Goal: Task Accomplishment & Management: Manage account settings

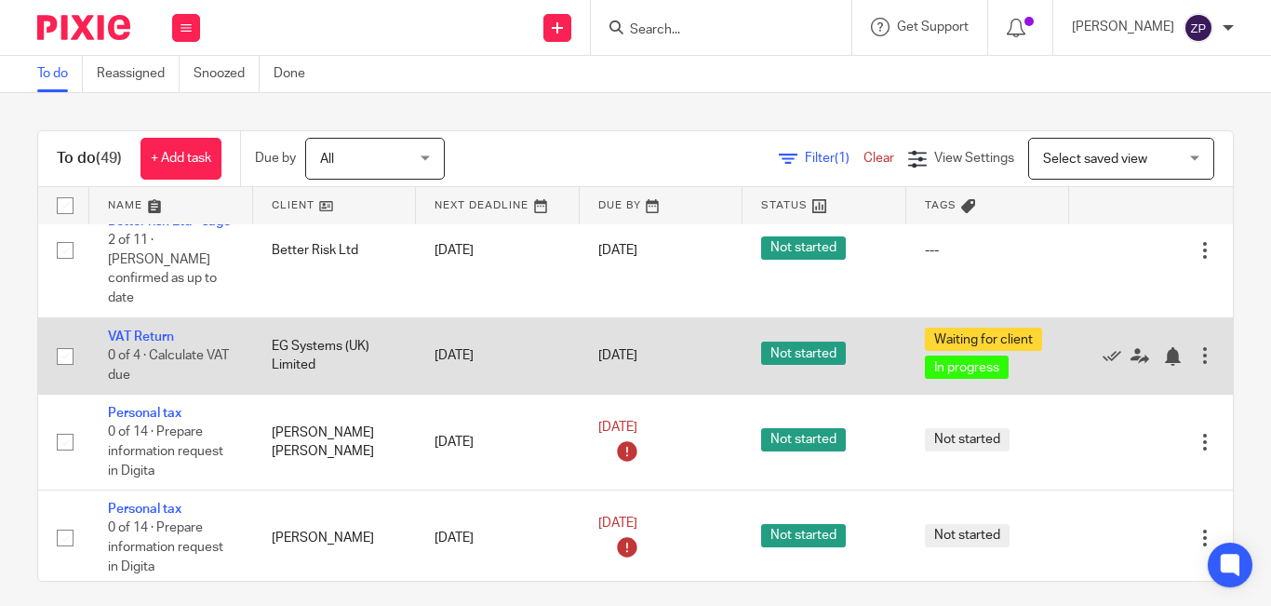
scroll to position [3201, 0]
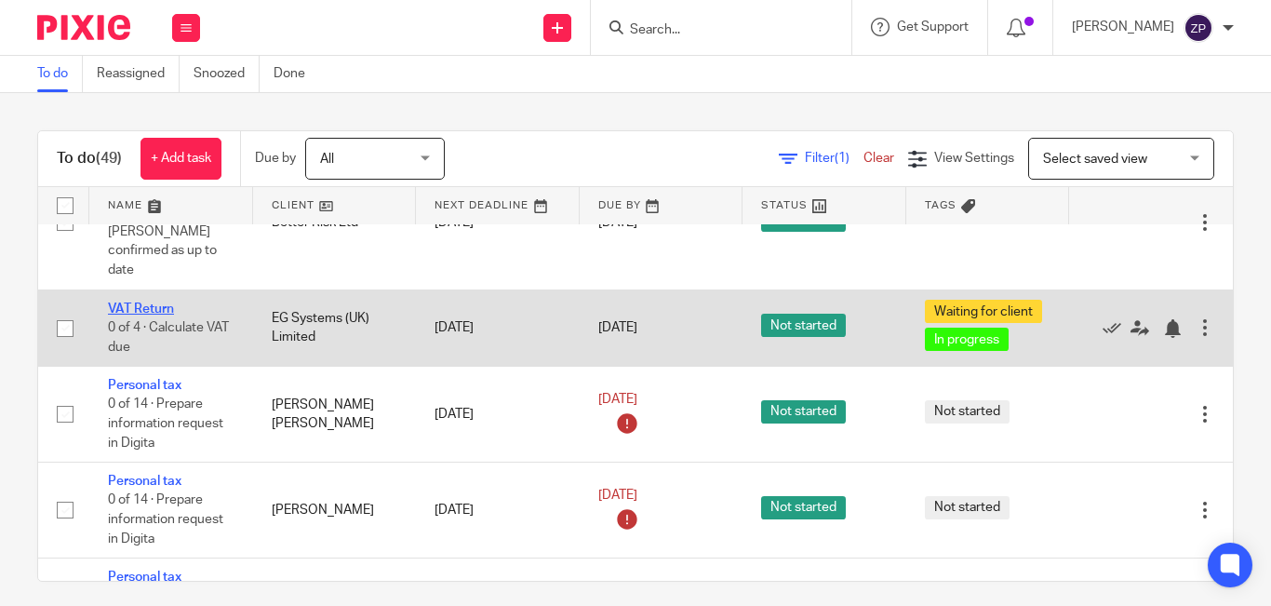
click at [142, 302] on link "VAT Return" at bounding box center [141, 308] width 66 height 13
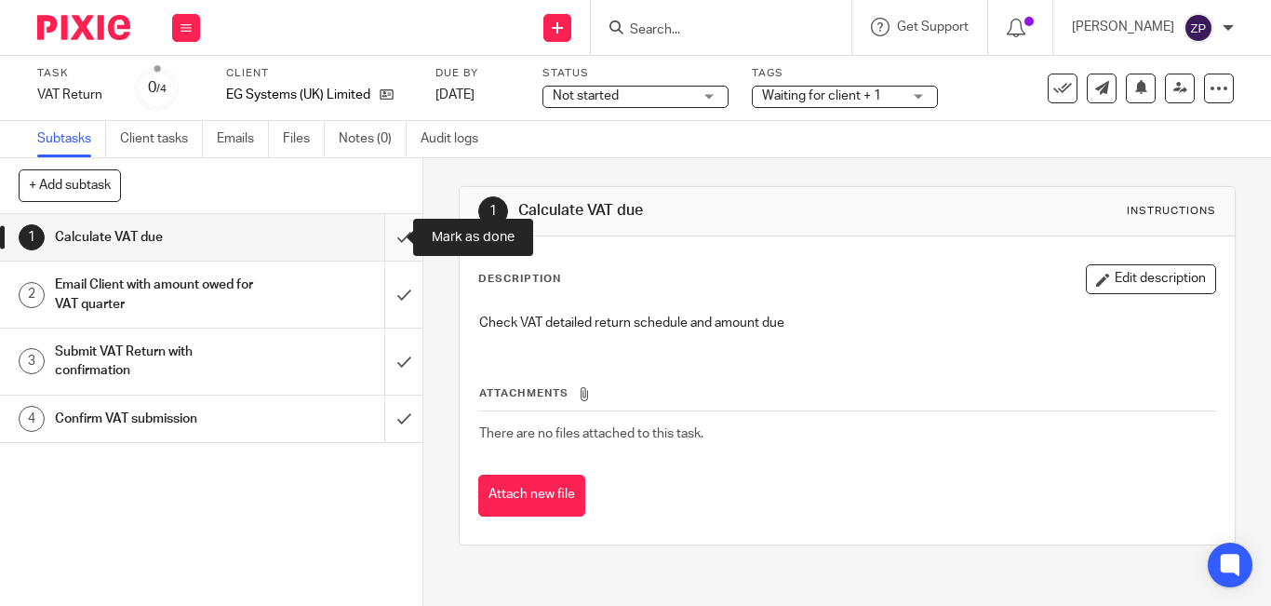
click at [382, 245] on input "submit" at bounding box center [211, 237] width 422 height 47
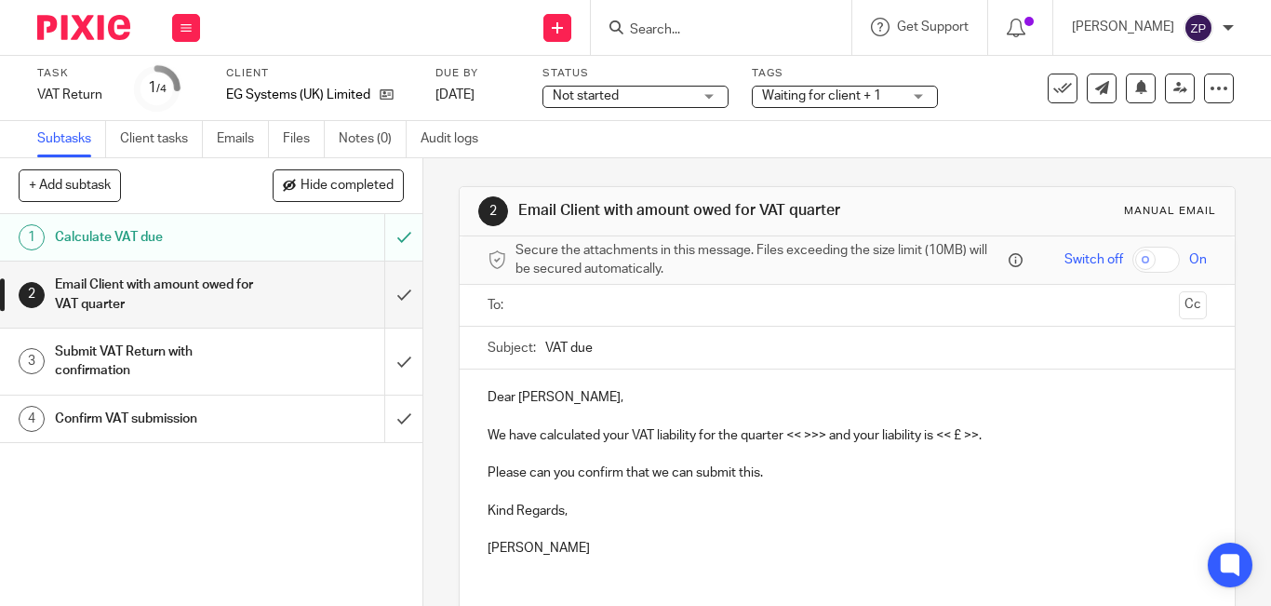
click at [84, 25] on img at bounding box center [83, 27] width 93 height 25
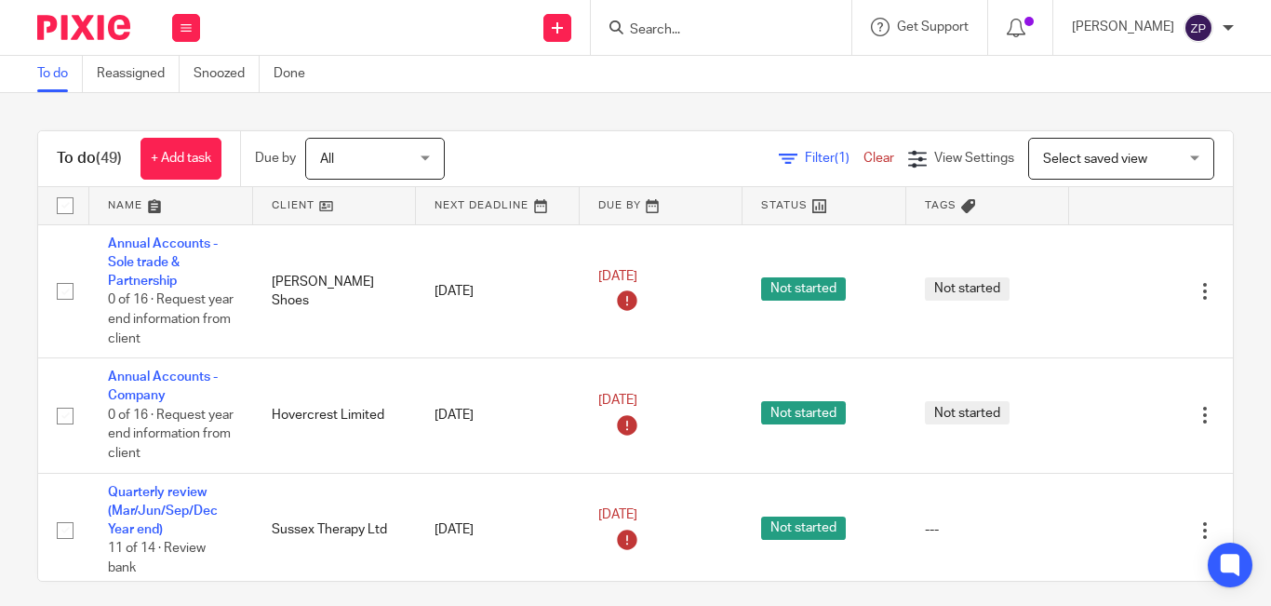
click at [796, 32] on input "Search" at bounding box center [711, 30] width 167 height 17
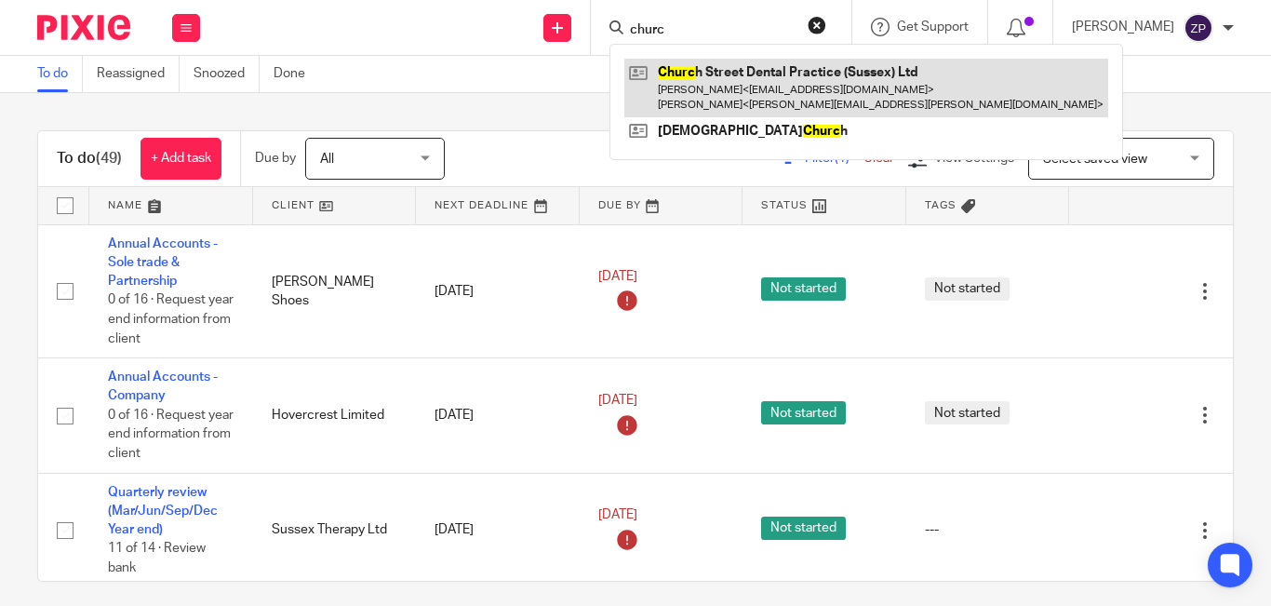
type input "churc"
click at [786, 66] on link at bounding box center [866, 88] width 484 height 58
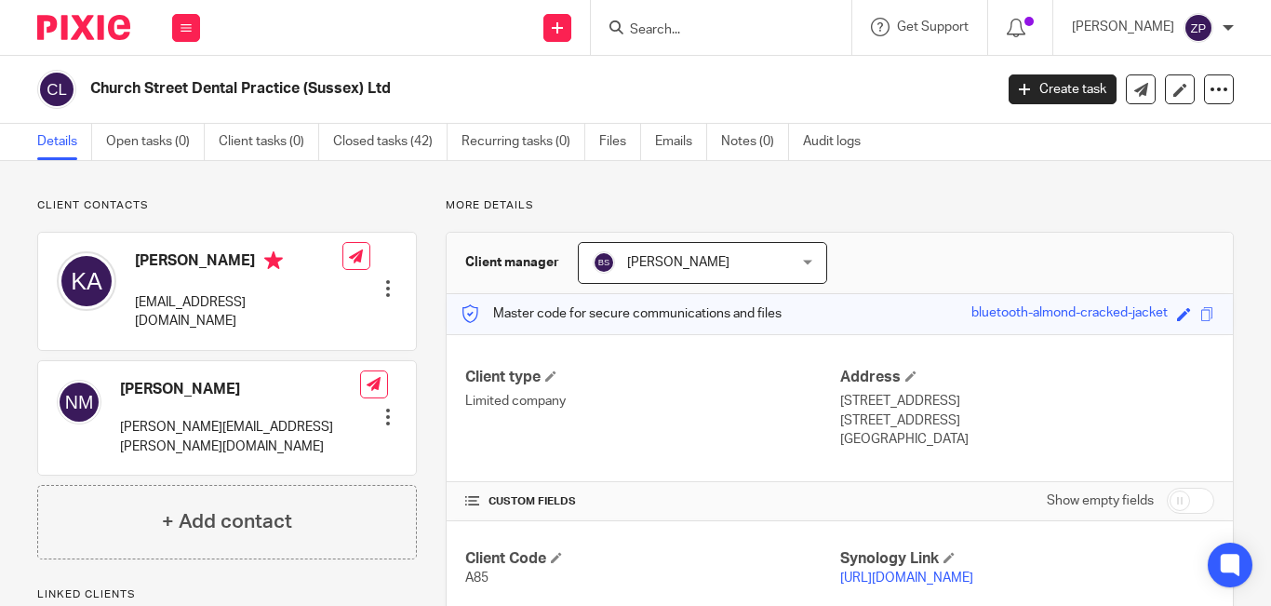
click at [663, 142] on link "Emails" at bounding box center [681, 142] width 52 height 36
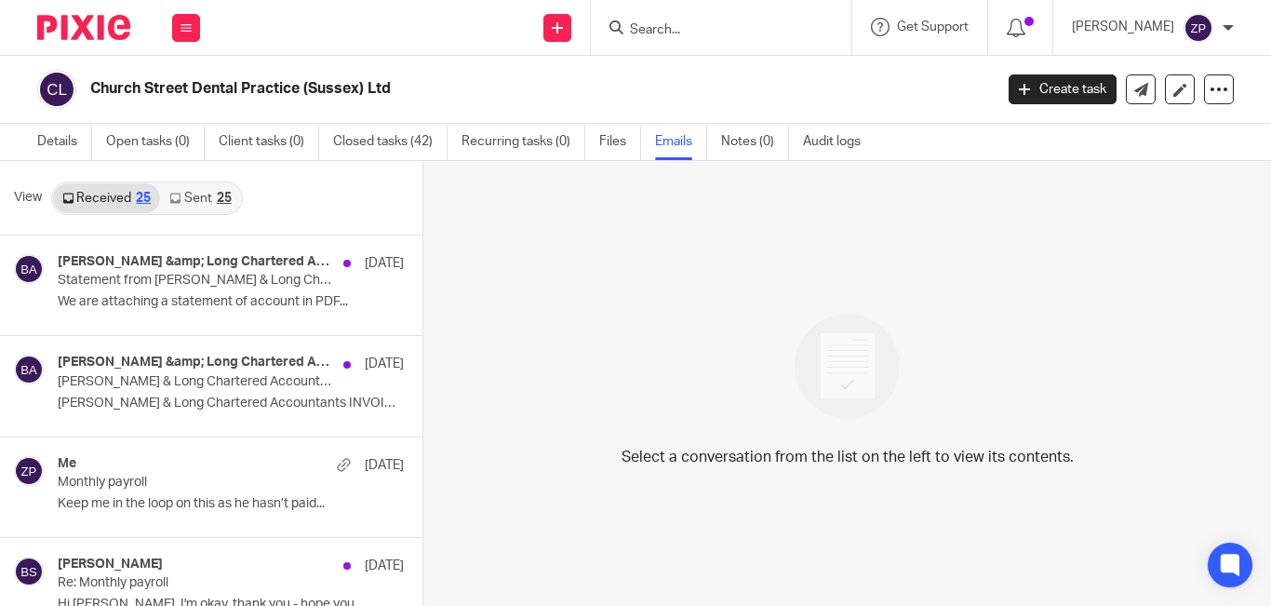
click at [188, 193] on link "Sent 25" at bounding box center [200, 198] width 80 height 30
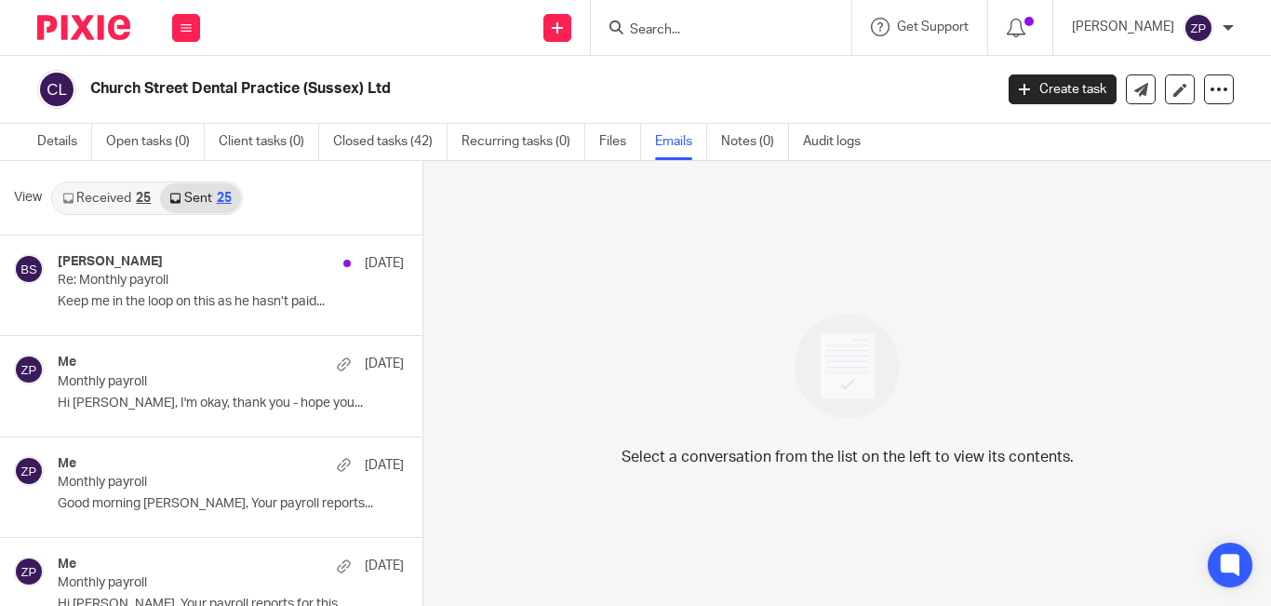
scroll to position [3, 0]
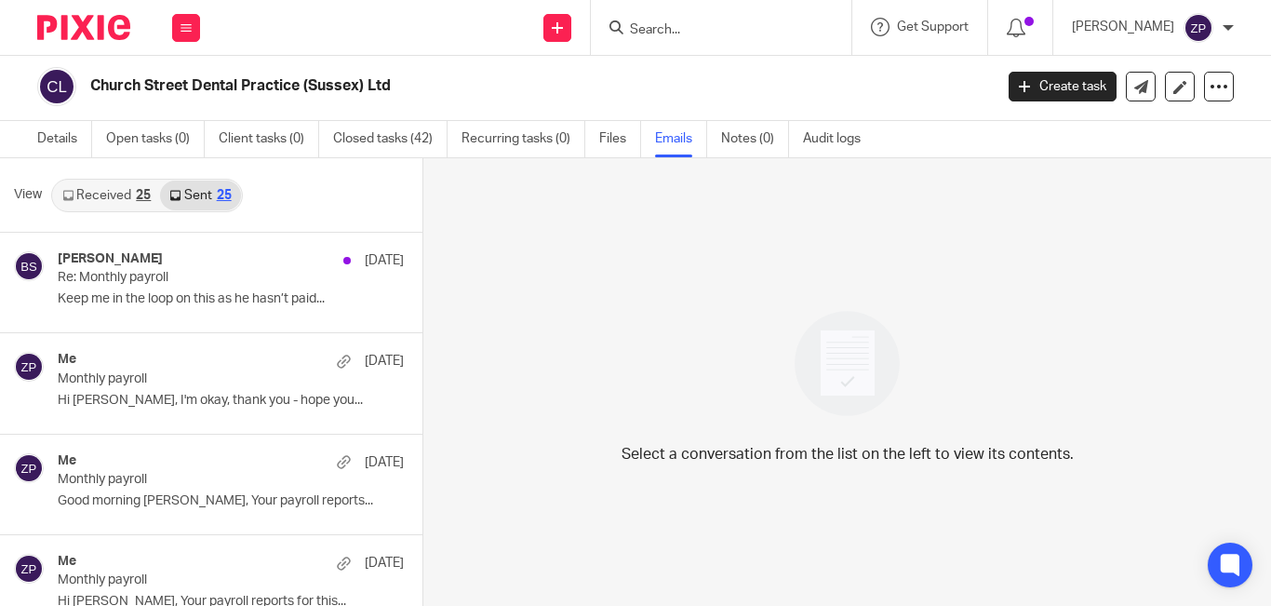
click at [98, 198] on link "Received 25" at bounding box center [106, 196] width 107 height 30
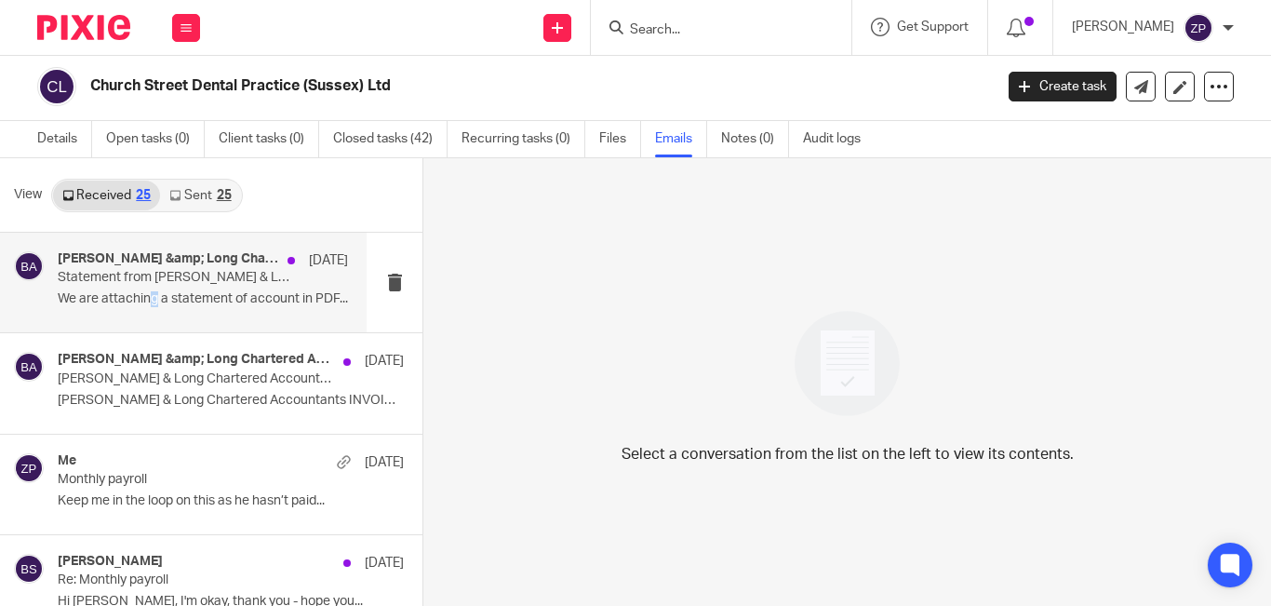
click at [153, 306] on p "We are attaching a statement of account in PDF..." at bounding box center [203, 299] width 290 height 16
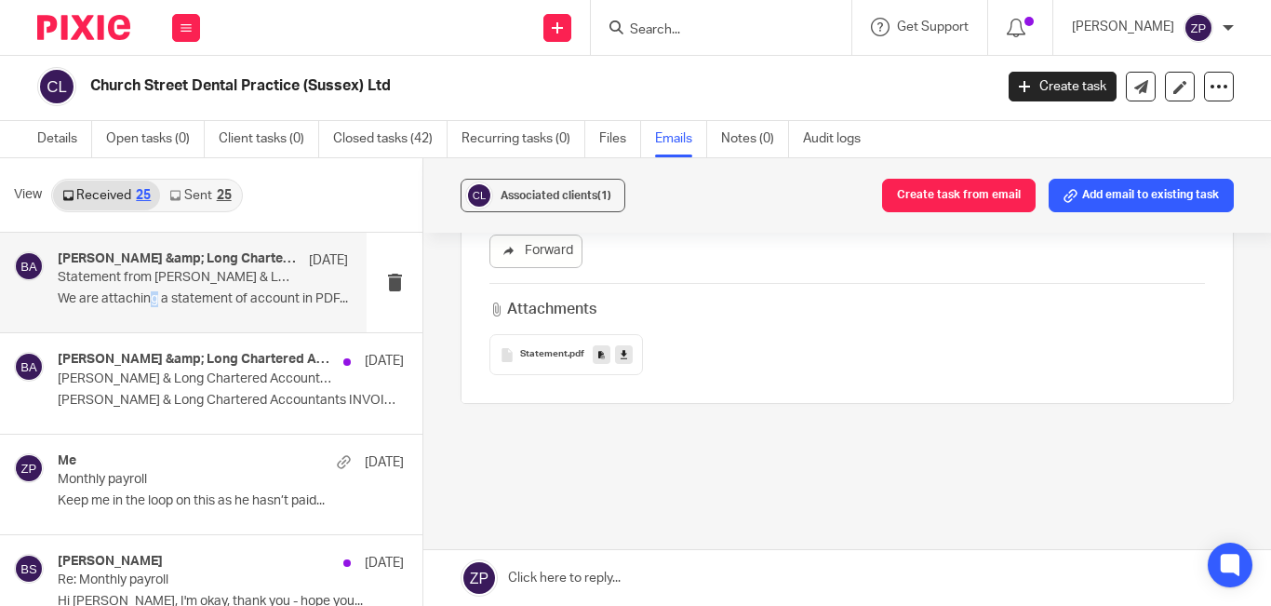
scroll to position [558, 0]
click at [529, 347] on span "Statement" at bounding box center [543, 352] width 47 height 11
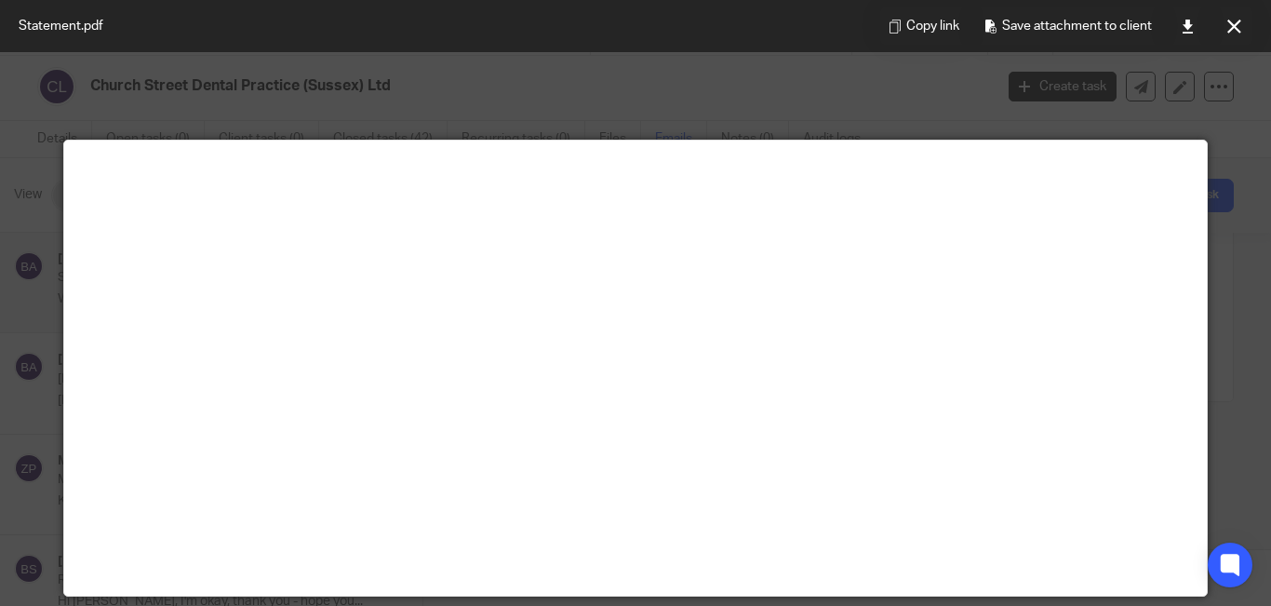
click at [1163, 47] on div "Copy link Save attachment to client" at bounding box center [1066, 26] width 409 height 52
click at [1245, 21] on button at bounding box center [1233, 25] width 37 height 37
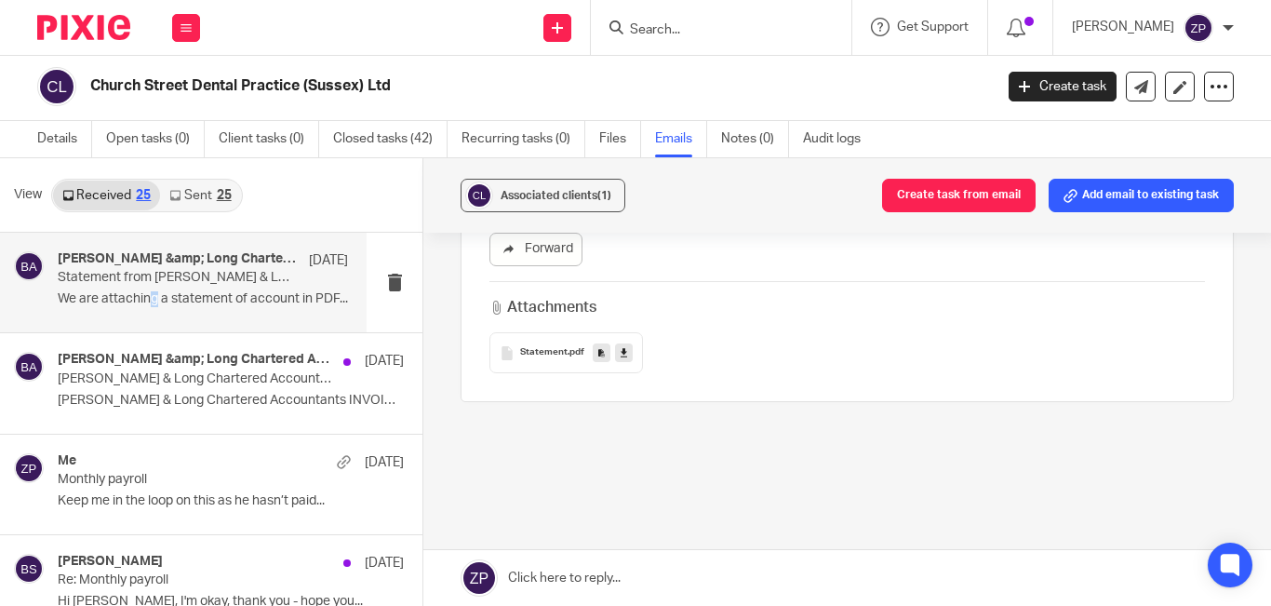
click at [83, 39] on img at bounding box center [83, 27] width 93 height 25
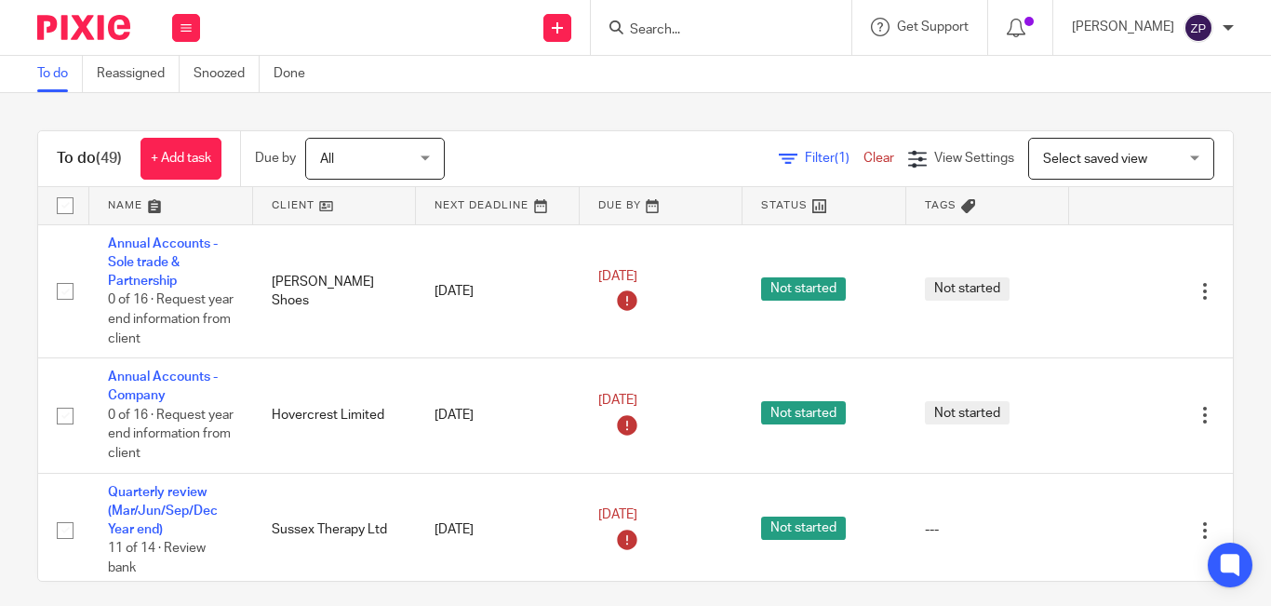
click at [769, 38] on input "Search" at bounding box center [711, 30] width 167 height 17
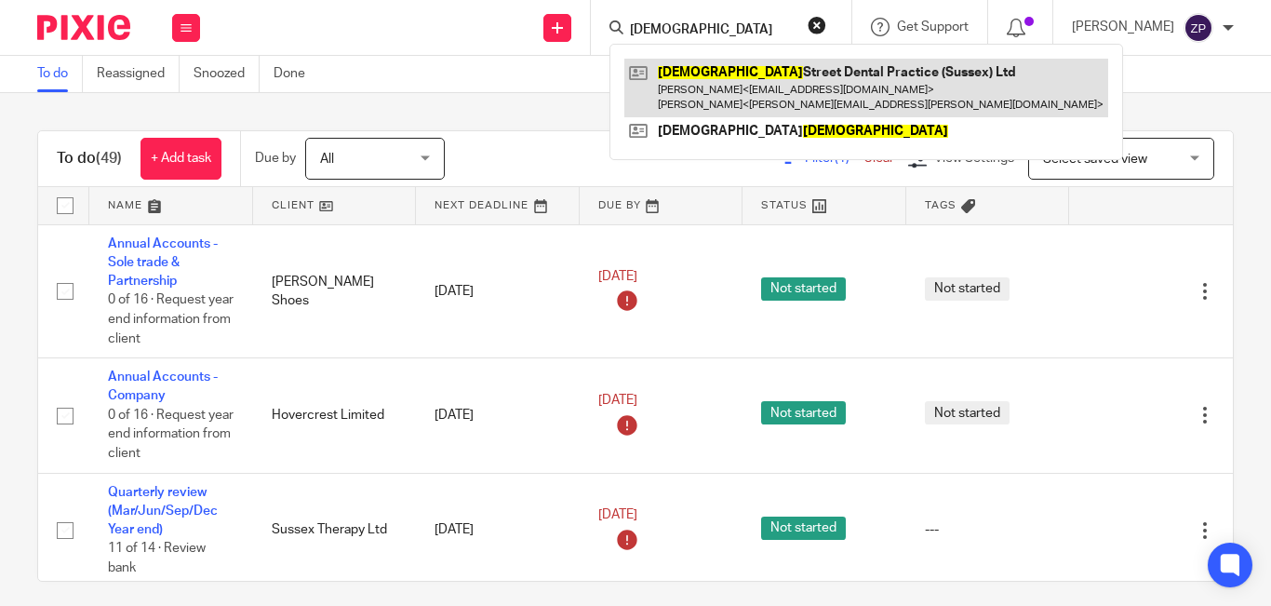
type input "[DEMOGRAPHIC_DATA]"
click at [773, 80] on link at bounding box center [866, 88] width 484 height 58
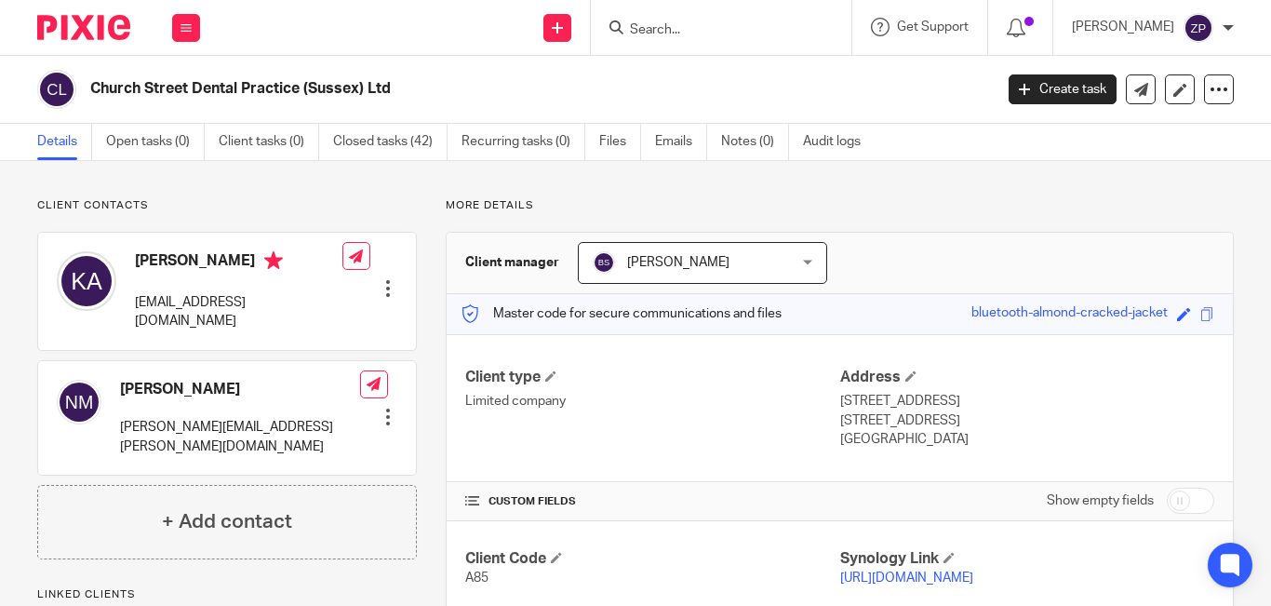
click at [79, 21] on img at bounding box center [83, 27] width 93 height 25
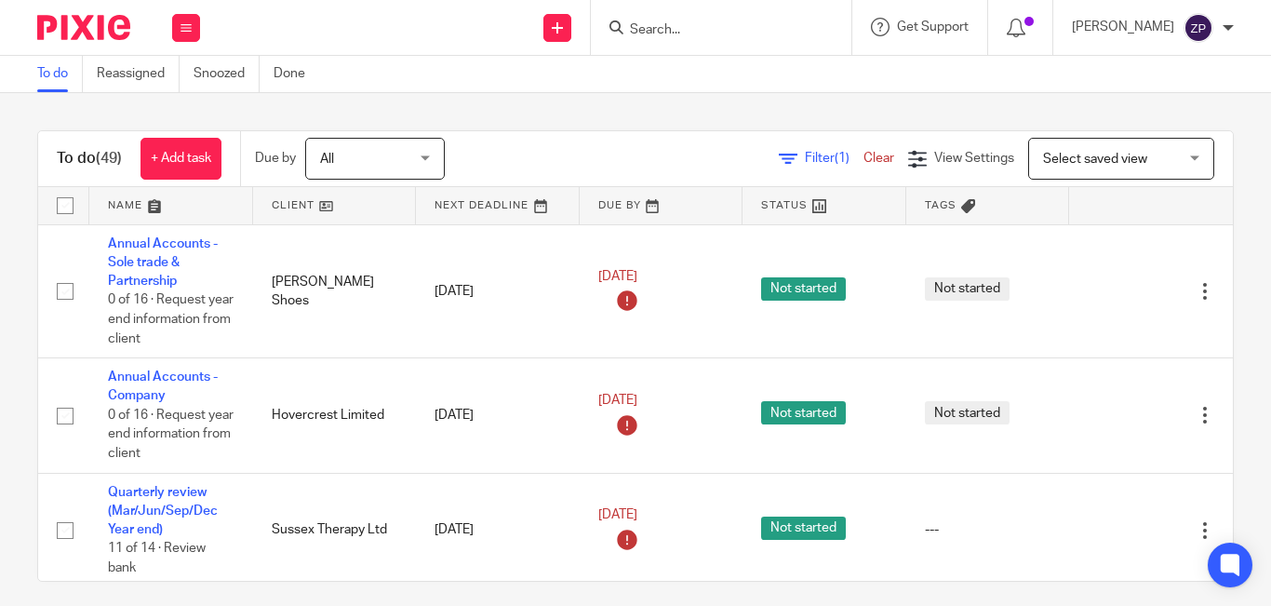
click at [483, 111] on div "To do (49) + Add task Due by All All [DATE] [DATE] This week Next week This mon…" at bounding box center [635, 349] width 1271 height 513
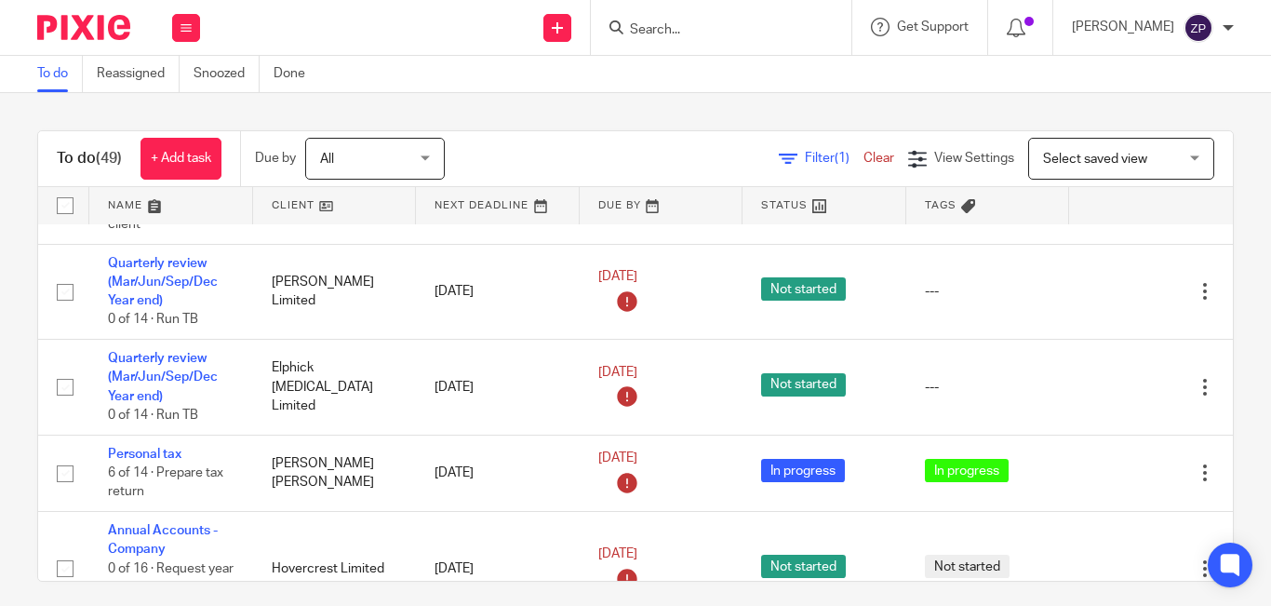
scroll to position [2339, 0]
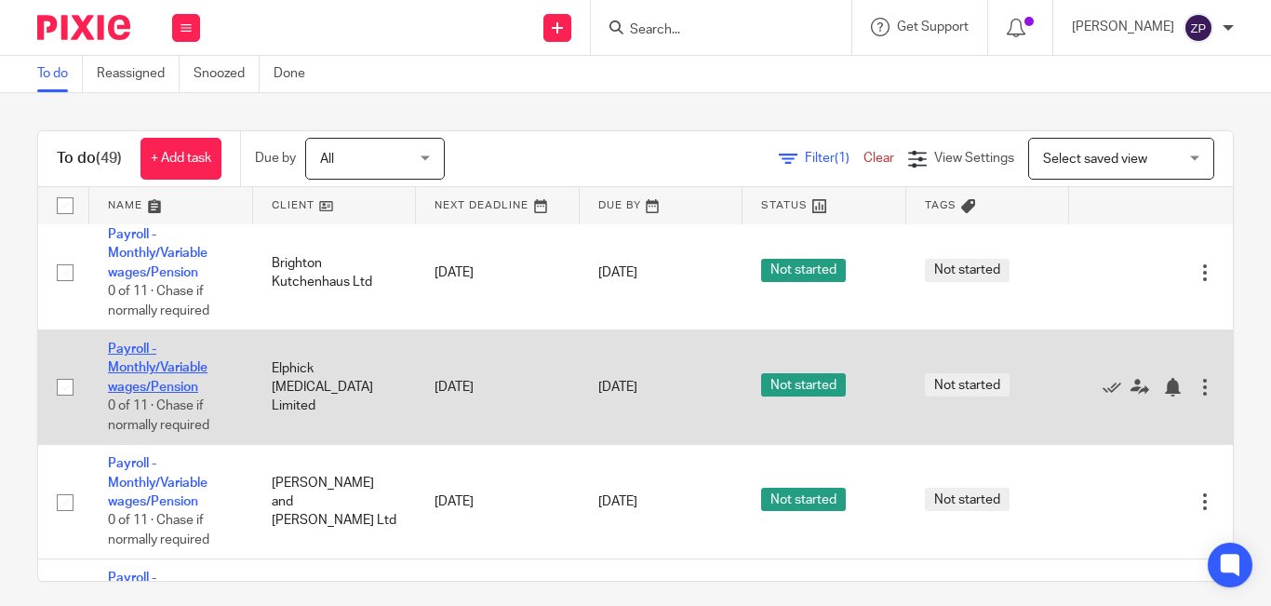
click at [177, 370] on link "Payroll - Monthly/Variable wages/Pension" at bounding box center [158, 367] width 100 height 51
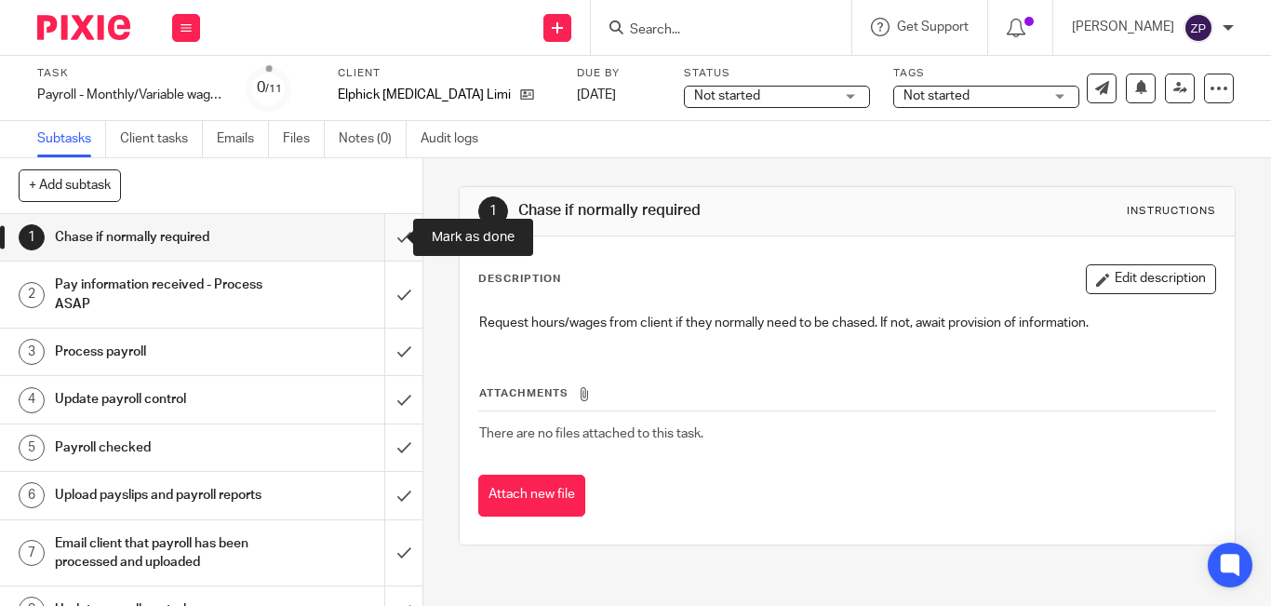
click at [389, 235] on input "submit" at bounding box center [211, 237] width 422 height 47
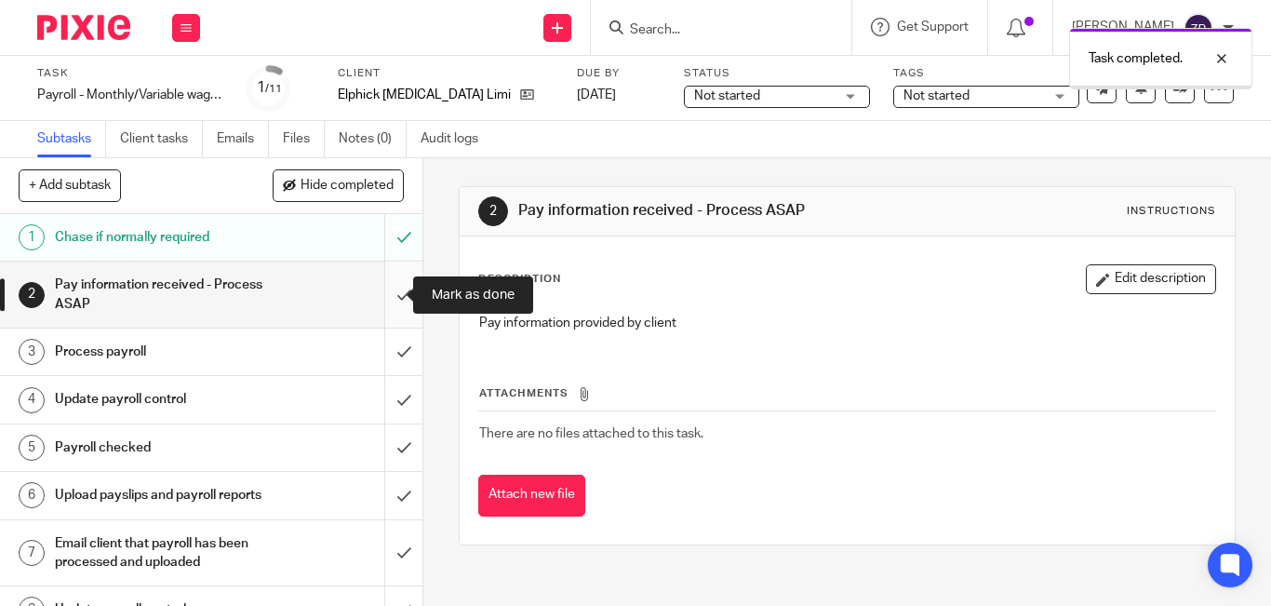
click at [377, 295] on input "submit" at bounding box center [211, 294] width 422 height 66
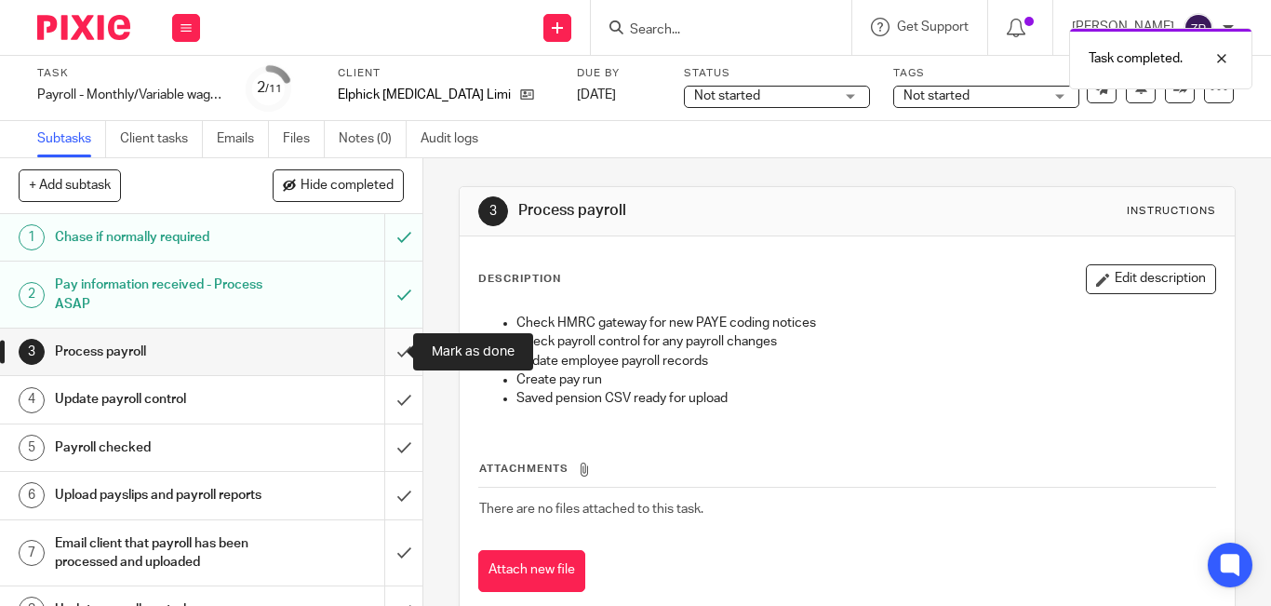
click at [378, 351] on input "submit" at bounding box center [211, 351] width 422 height 47
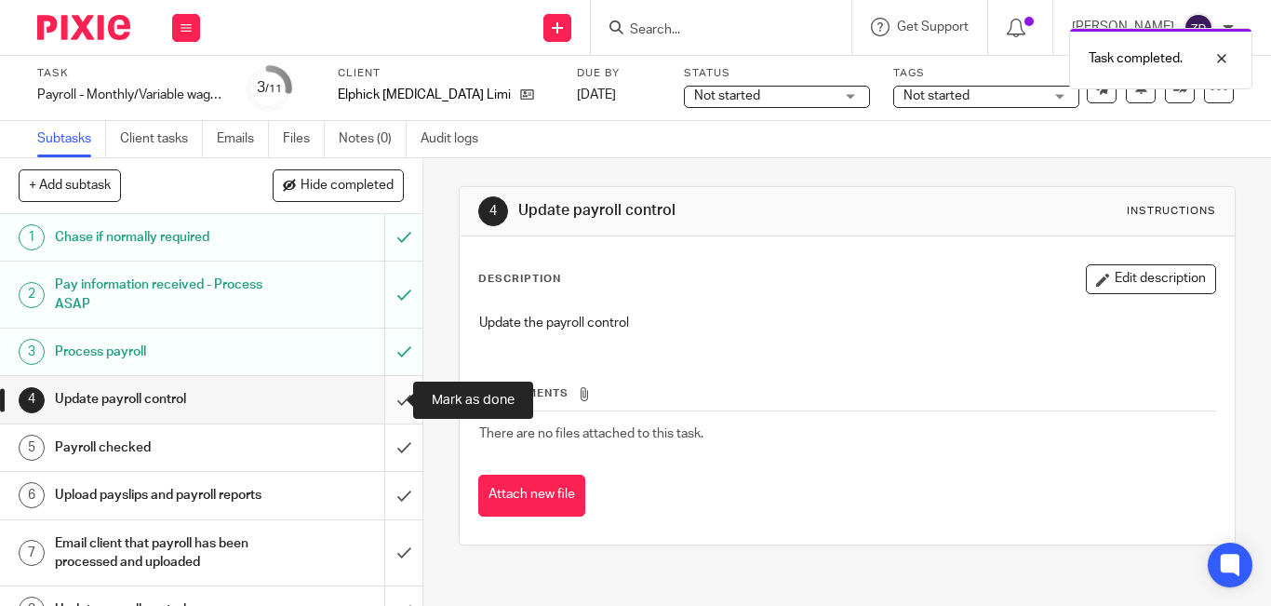
click at [394, 400] on input "submit" at bounding box center [211, 399] width 422 height 47
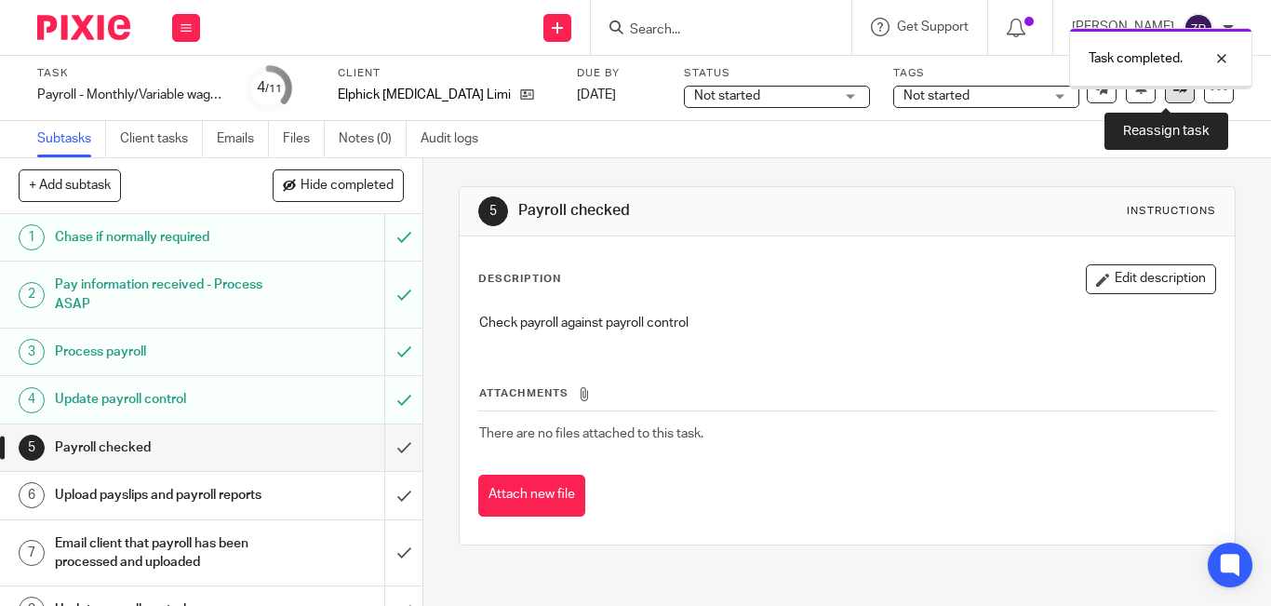
click at [1173, 90] on icon at bounding box center [1180, 88] width 14 height 14
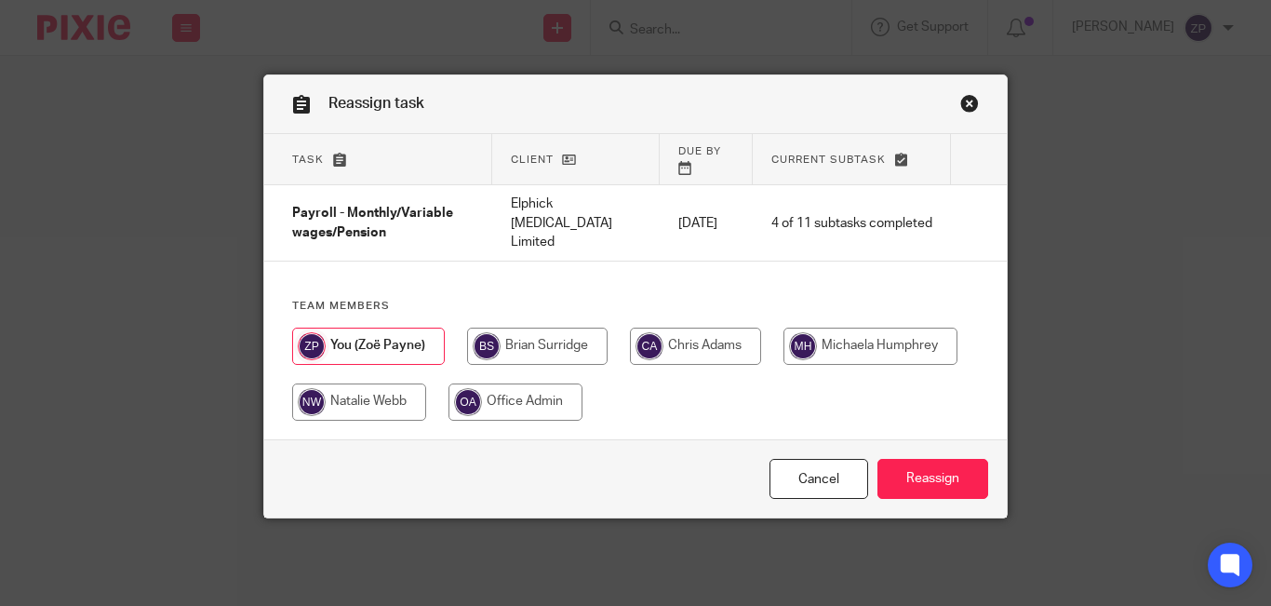
click at [674, 328] on input "radio" at bounding box center [695, 346] width 131 height 37
radio input "true"
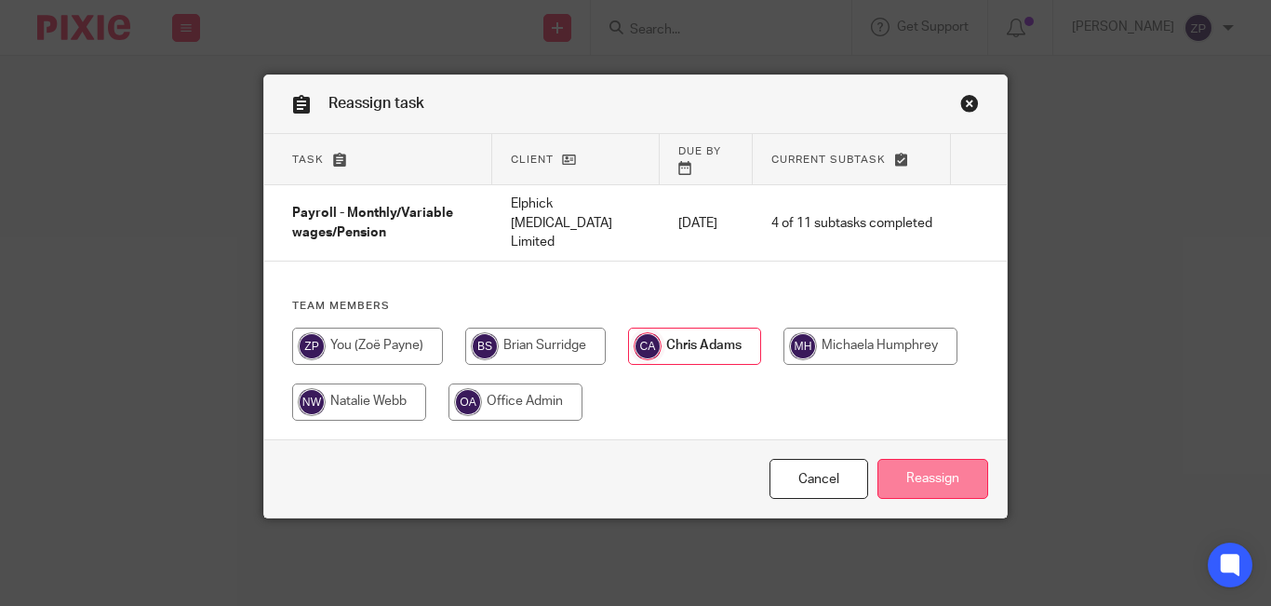
click at [929, 466] on input "Reassign" at bounding box center [932, 479] width 111 height 40
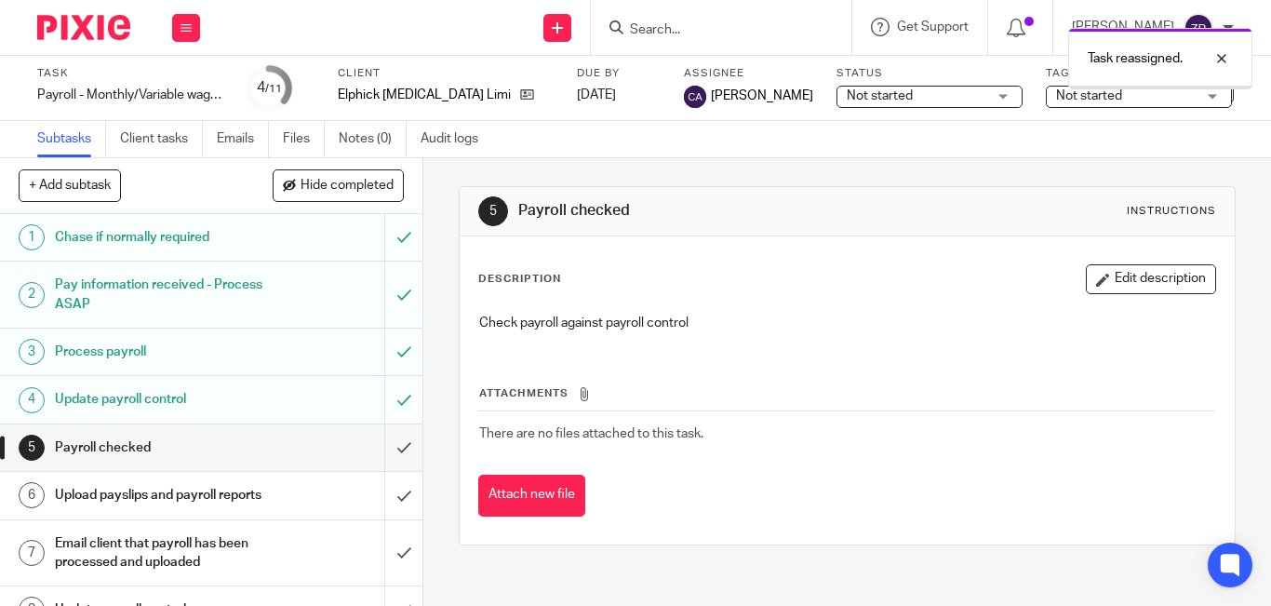
scroll to position [191, 0]
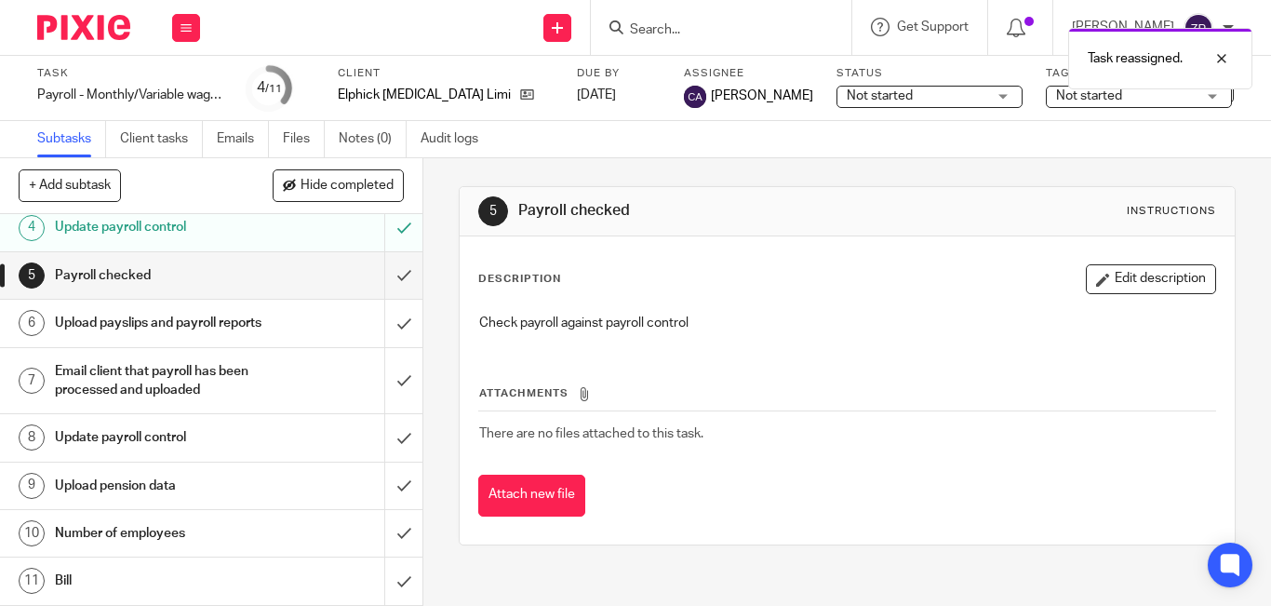
click at [131, 526] on h1 "Number of employees" at bounding box center [159, 533] width 208 height 28
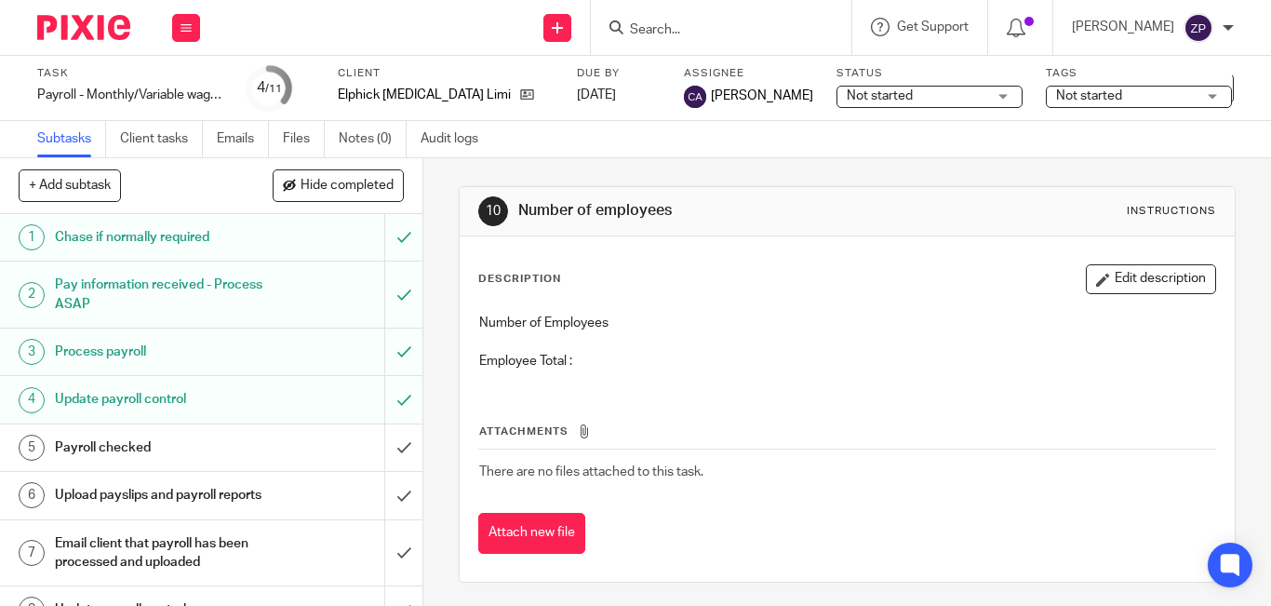
click at [1056, 278] on div "Description Edit description" at bounding box center [847, 279] width 738 height 30
click at [1095, 264] on button "Edit description" at bounding box center [1151, 279] width 130 height 30
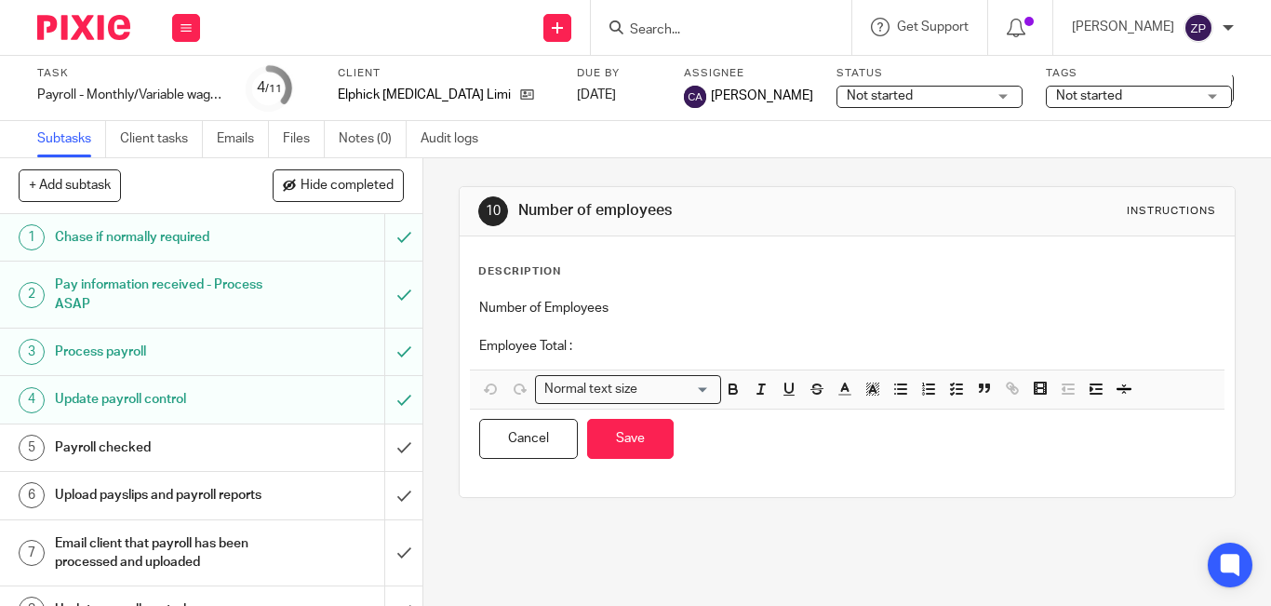
click at [626, 339] on p "Employee Total :" at bounding box center [847, 346] width 736 height 19
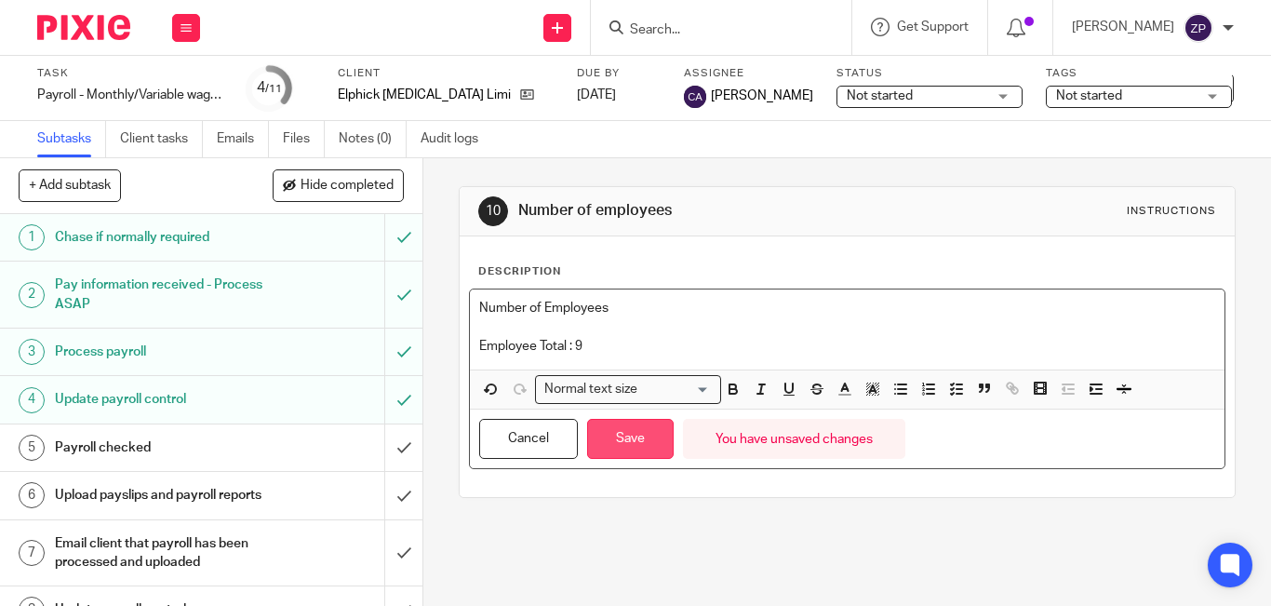
click at [647, 437] on button "Save" at bounding box center [630, 439] width 87 height 40
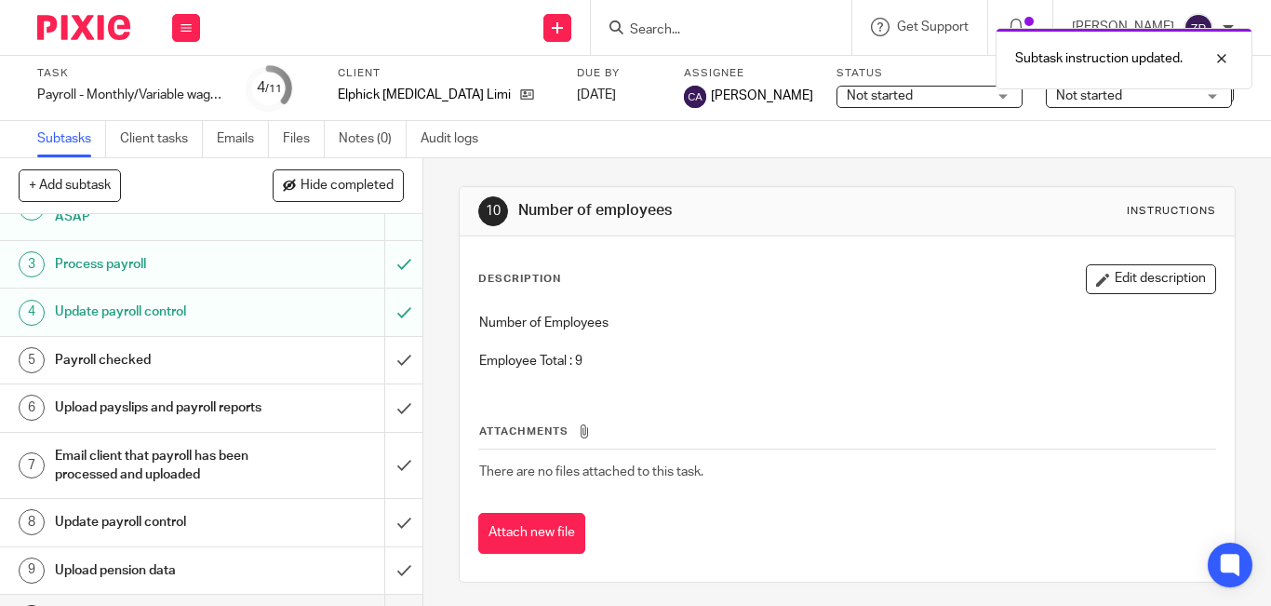
scroll to position [191, 0]
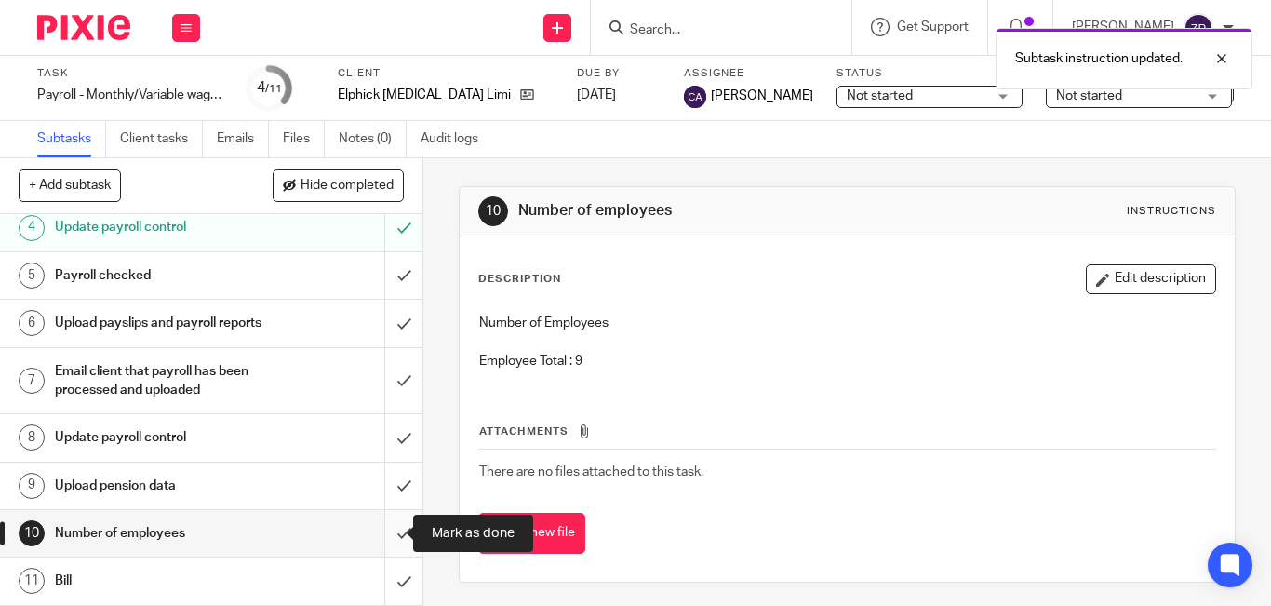
click at [389, 538] on input "submit" at bounding box center [211, 533] width 422 height 47
